Goal: Communication & Community: Answer question/provide support

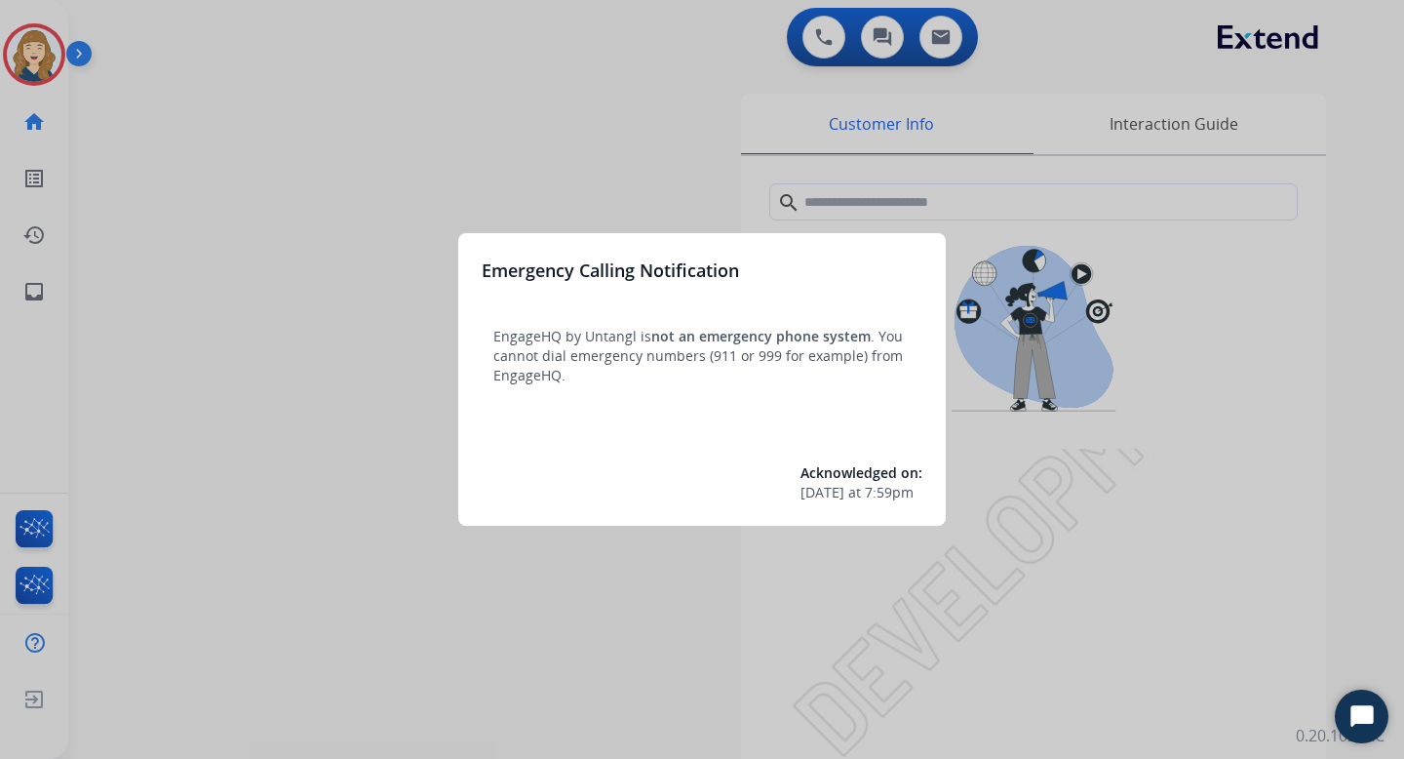
click at [619, 145] on div at bounding box center [702, 379] width 1404 height 759
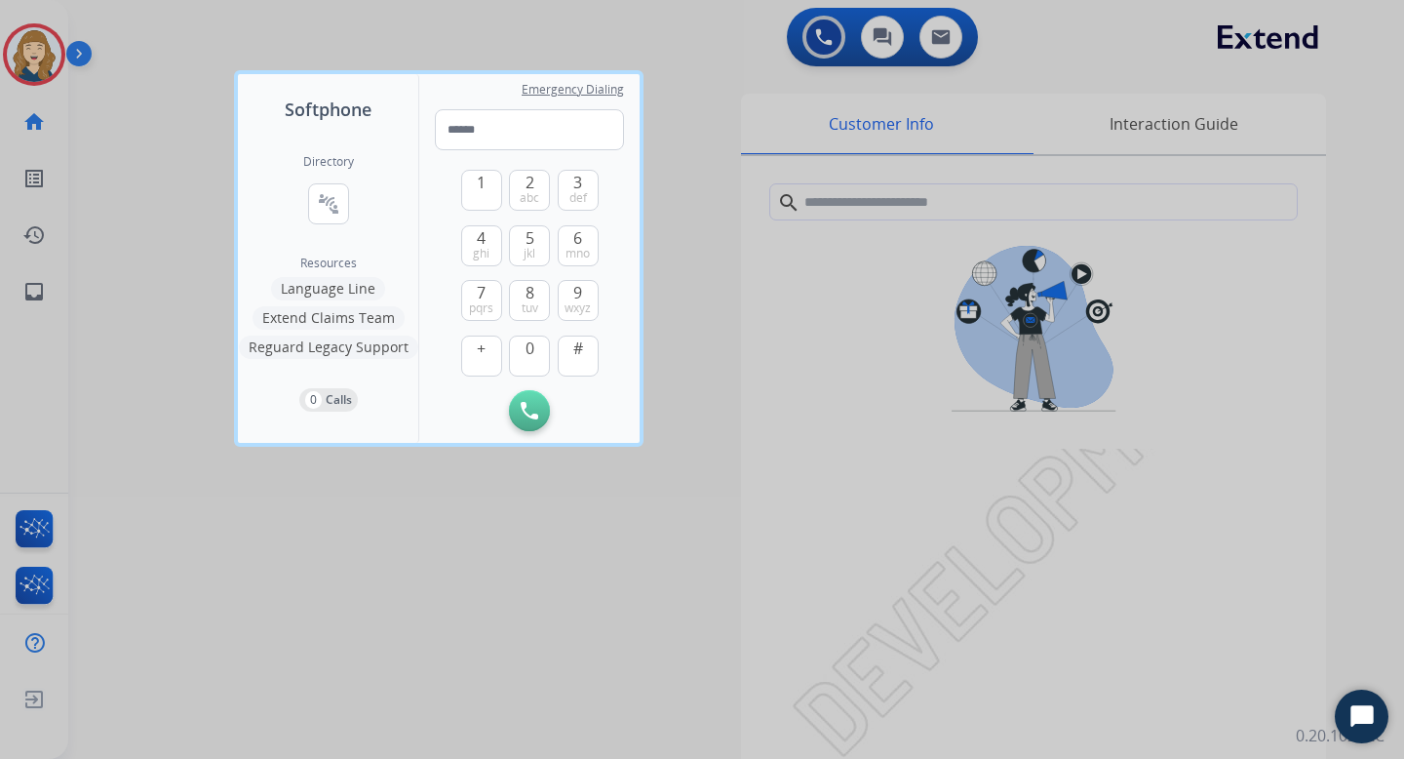
click at [197, 205] on div at bounding box center [702, 379] width 1404 height 759
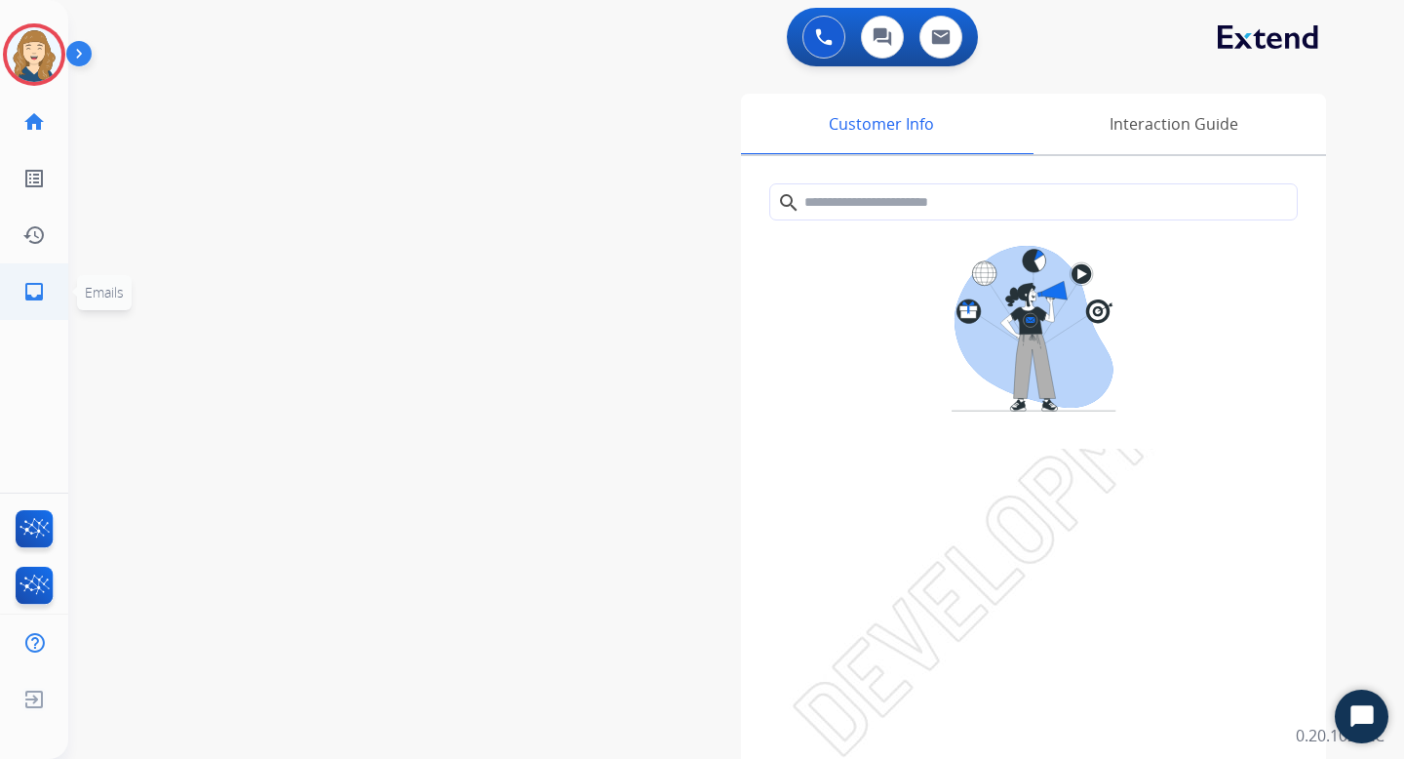
click at [36, 287] on mat-icon "inbox" at bounding box center [33, 291] width 23 height 23
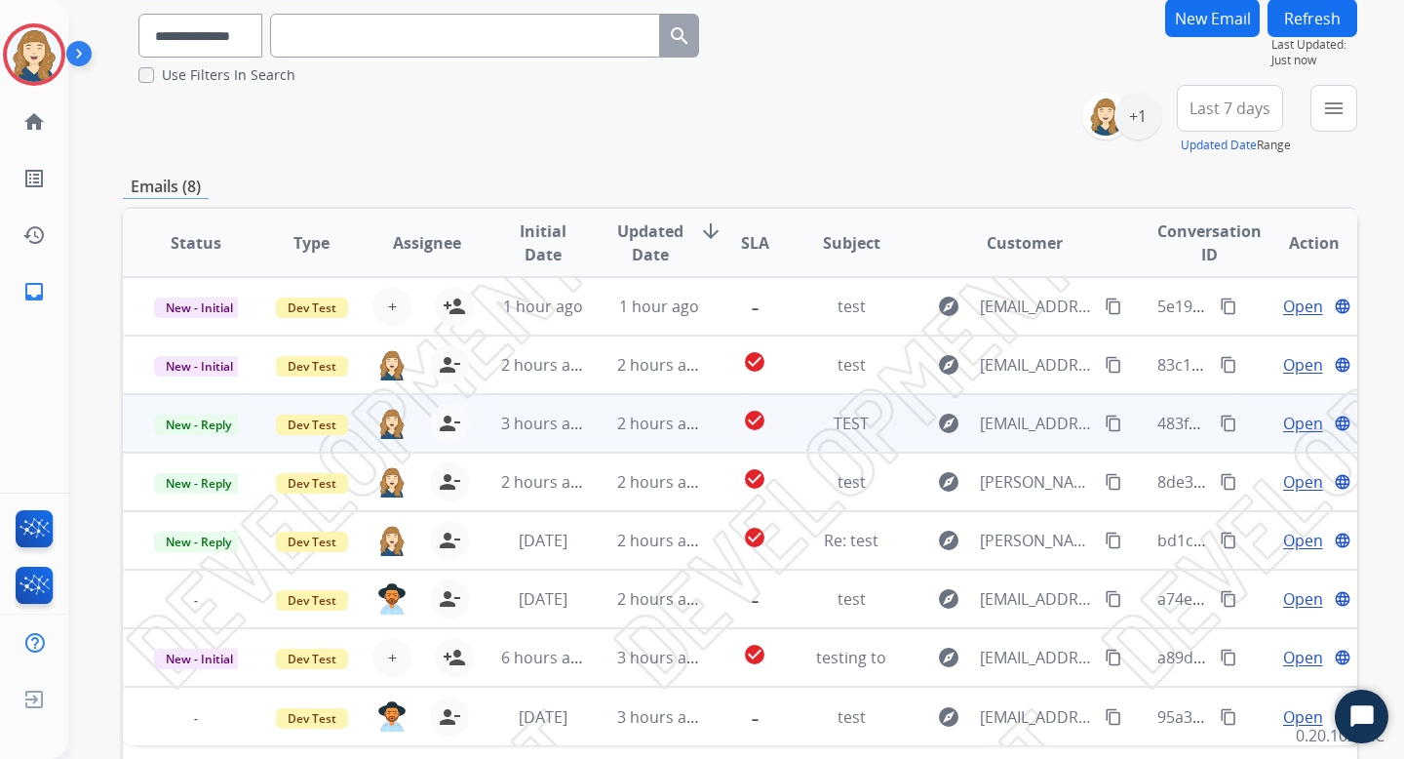
scroll to position [156, 0]
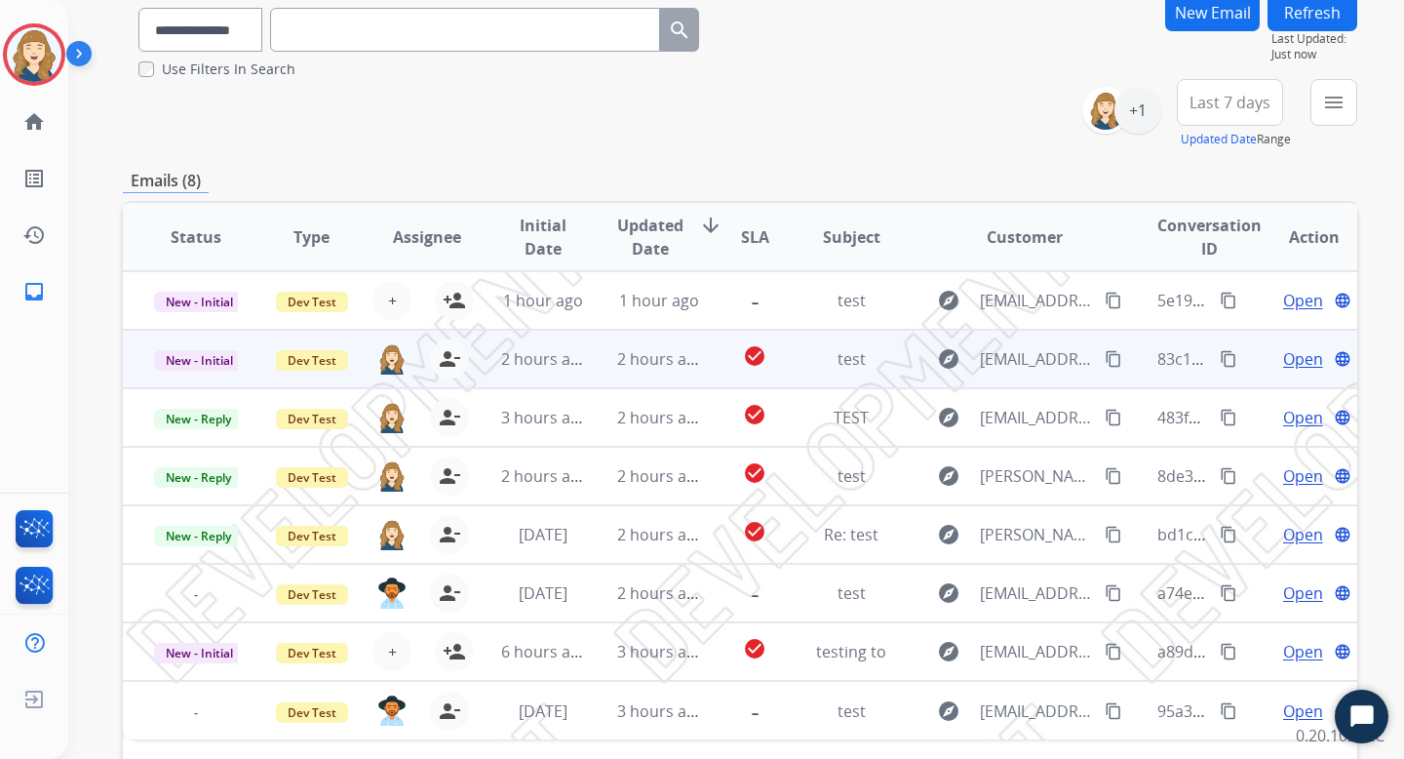
click at [1298, 357] on span "Open" at bounding box center [1304, 358] width 40 height 23
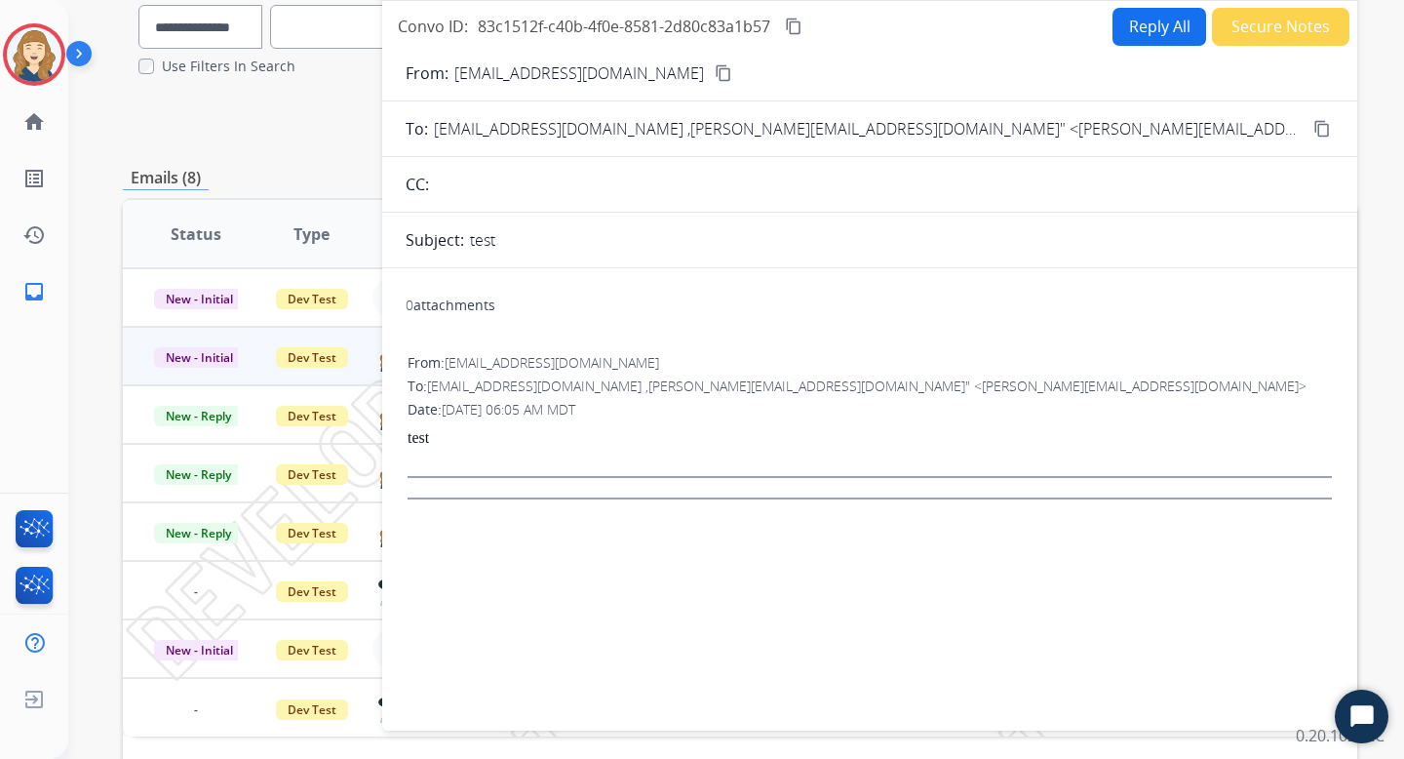
scroll to position [0, 0]
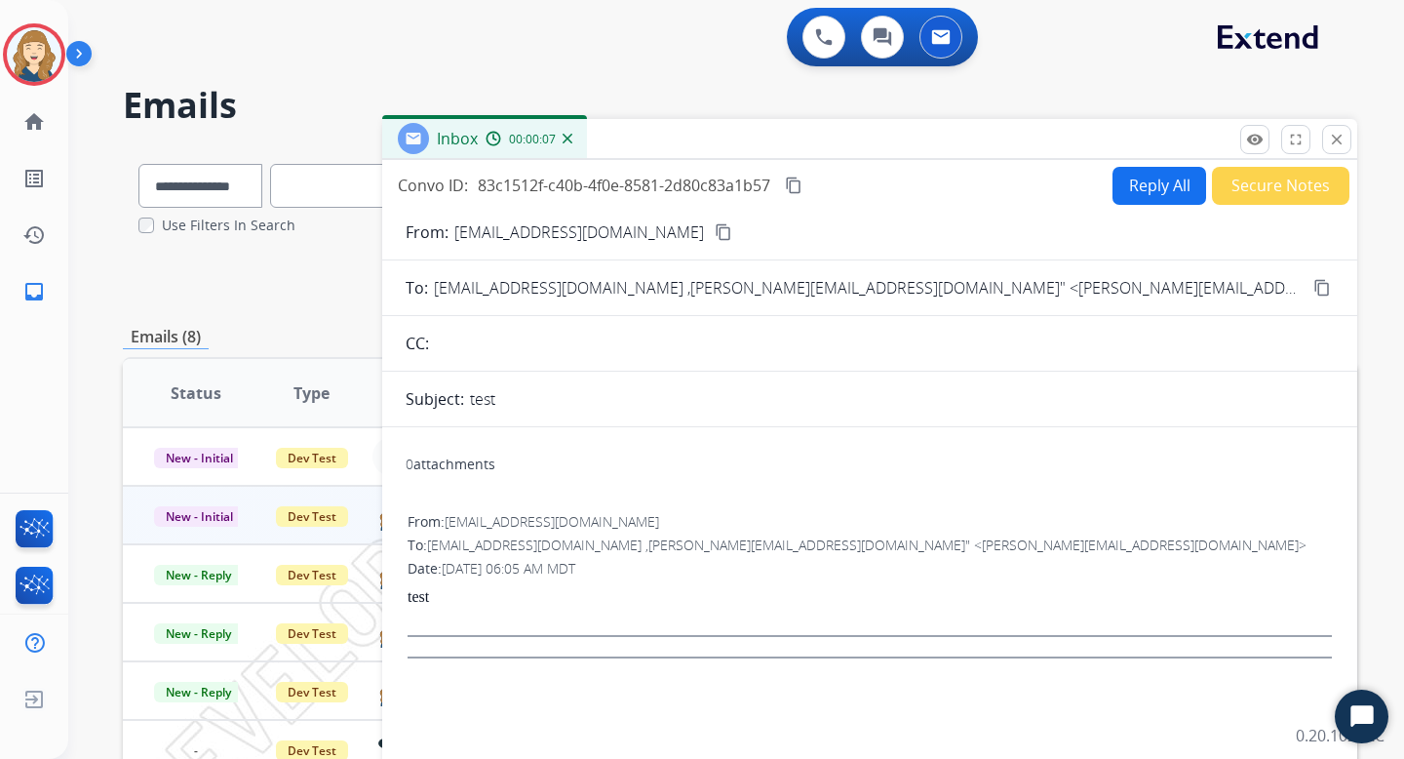
click at [1131, 191] on button "Reply All" at bounding box center [1160, 186] width 94 height 38
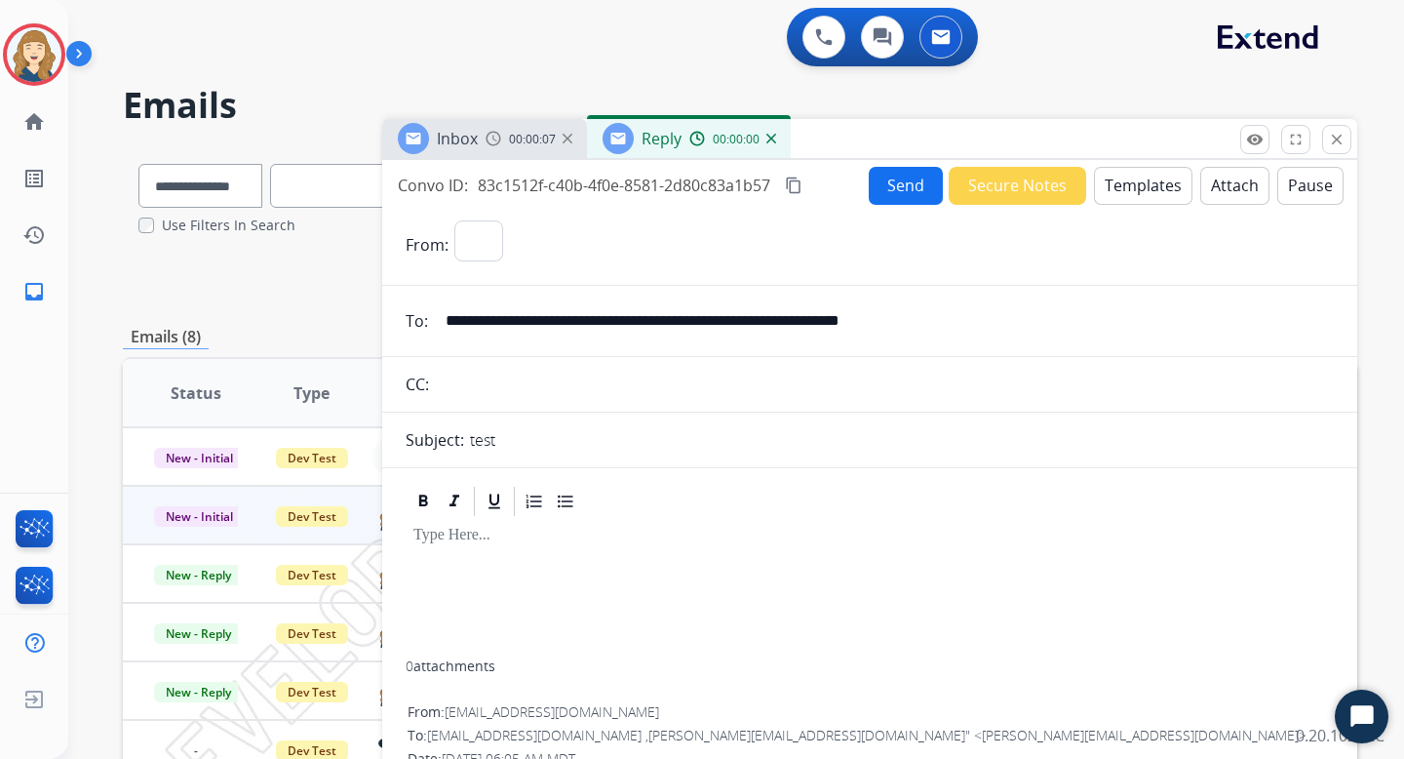
select select "**********"
click at [1345, 133] on button "close Close" at bounding box center [1337, 139] width 29 height 29
